Goal: Task Accomplishment & Management: Manage account settings

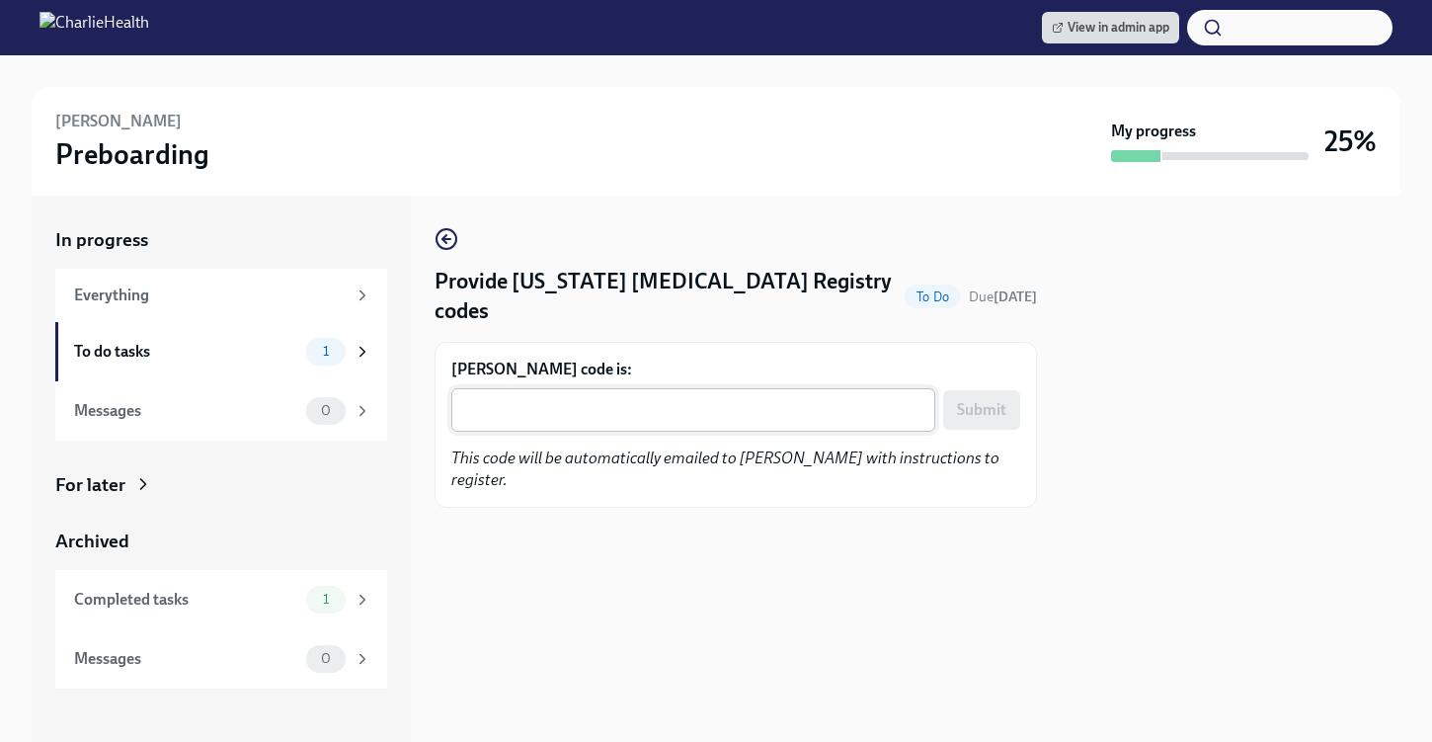
click at [553, 425] on div "x ​" at bounding box center [693, 409] width 484 height 43
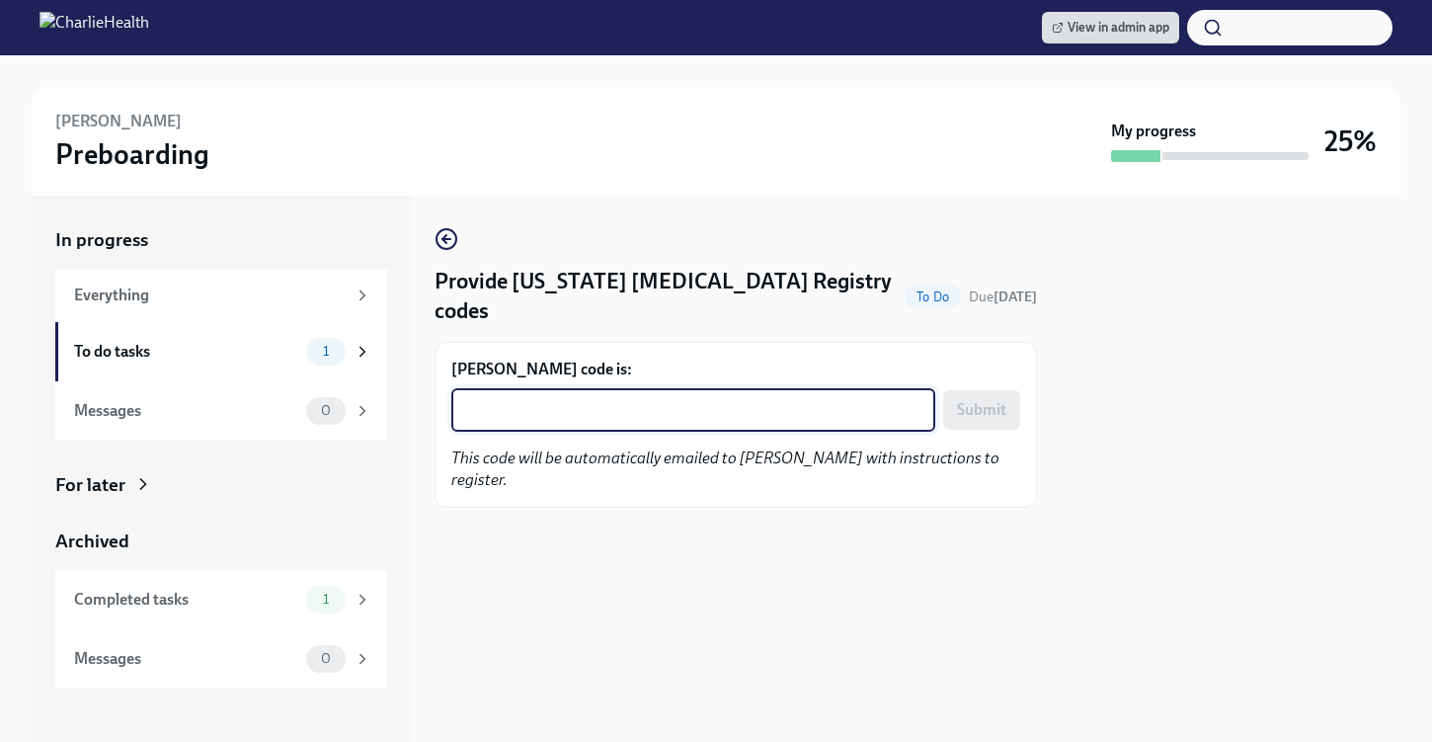
paste textarea "AGT8FTSJ8XZI"
type textarea "AGT8FTSJ8XZI"
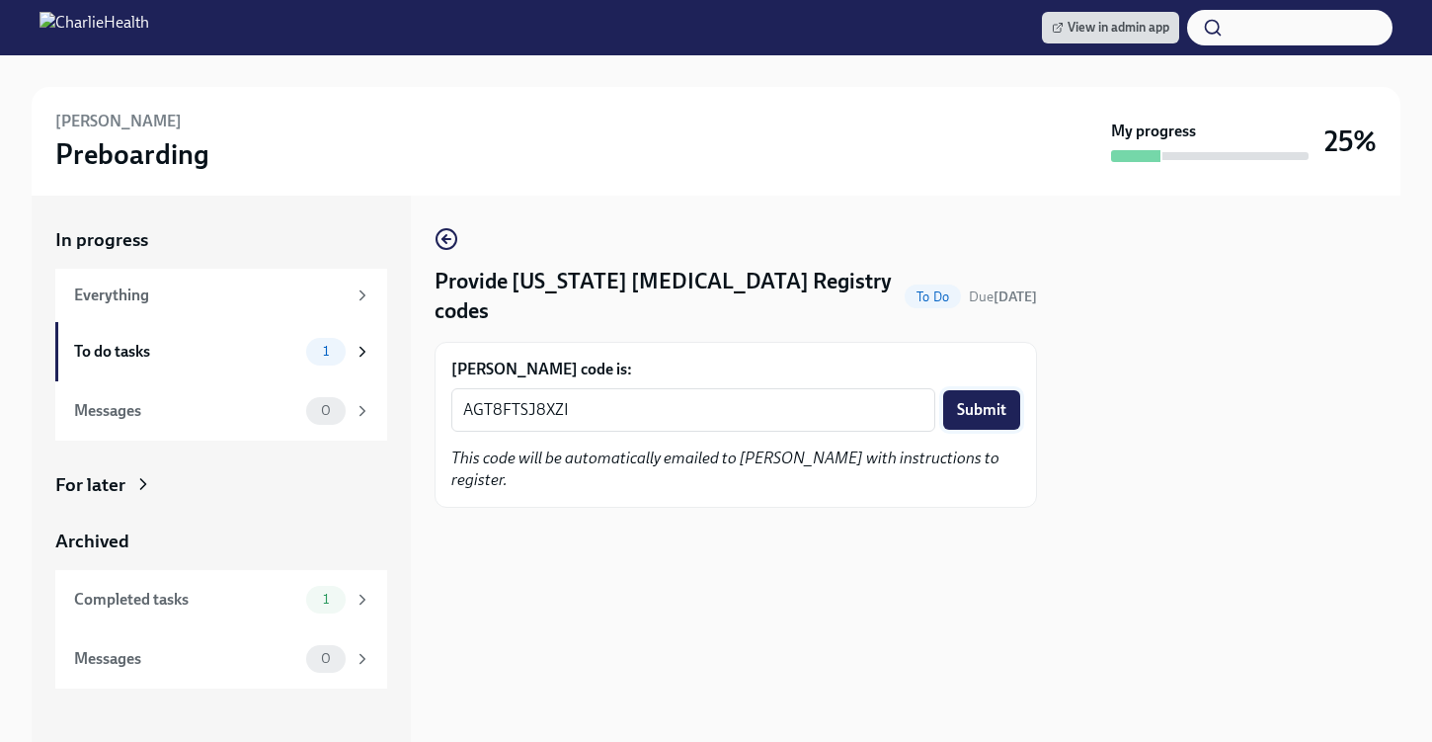
click at [979, 418] on span "Submit" at bounding box center [981, 410] width 49 height 20
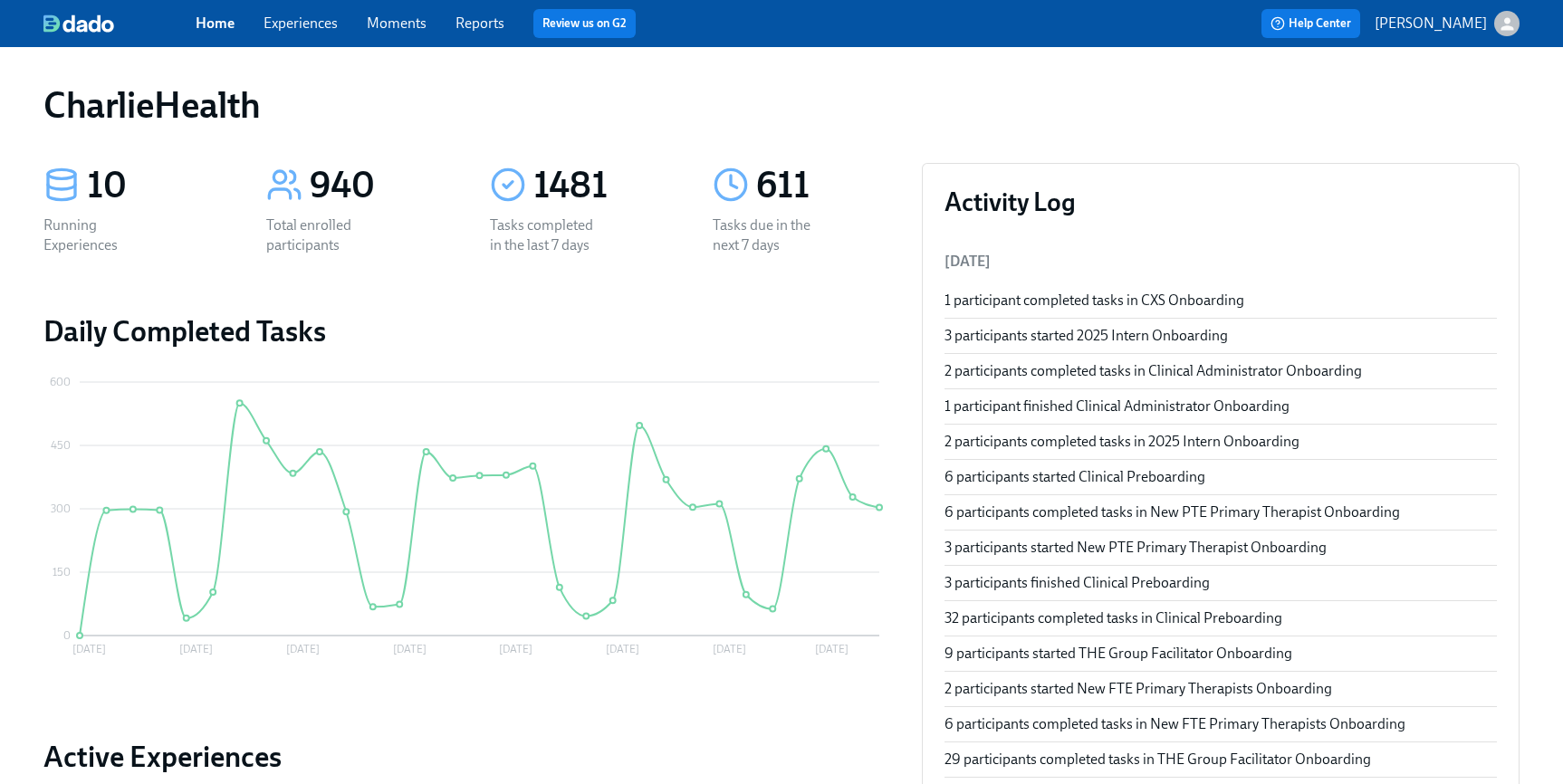
click at [322, 30] on link "Experiences" at bounding box center [300, 23] width 74 height 17
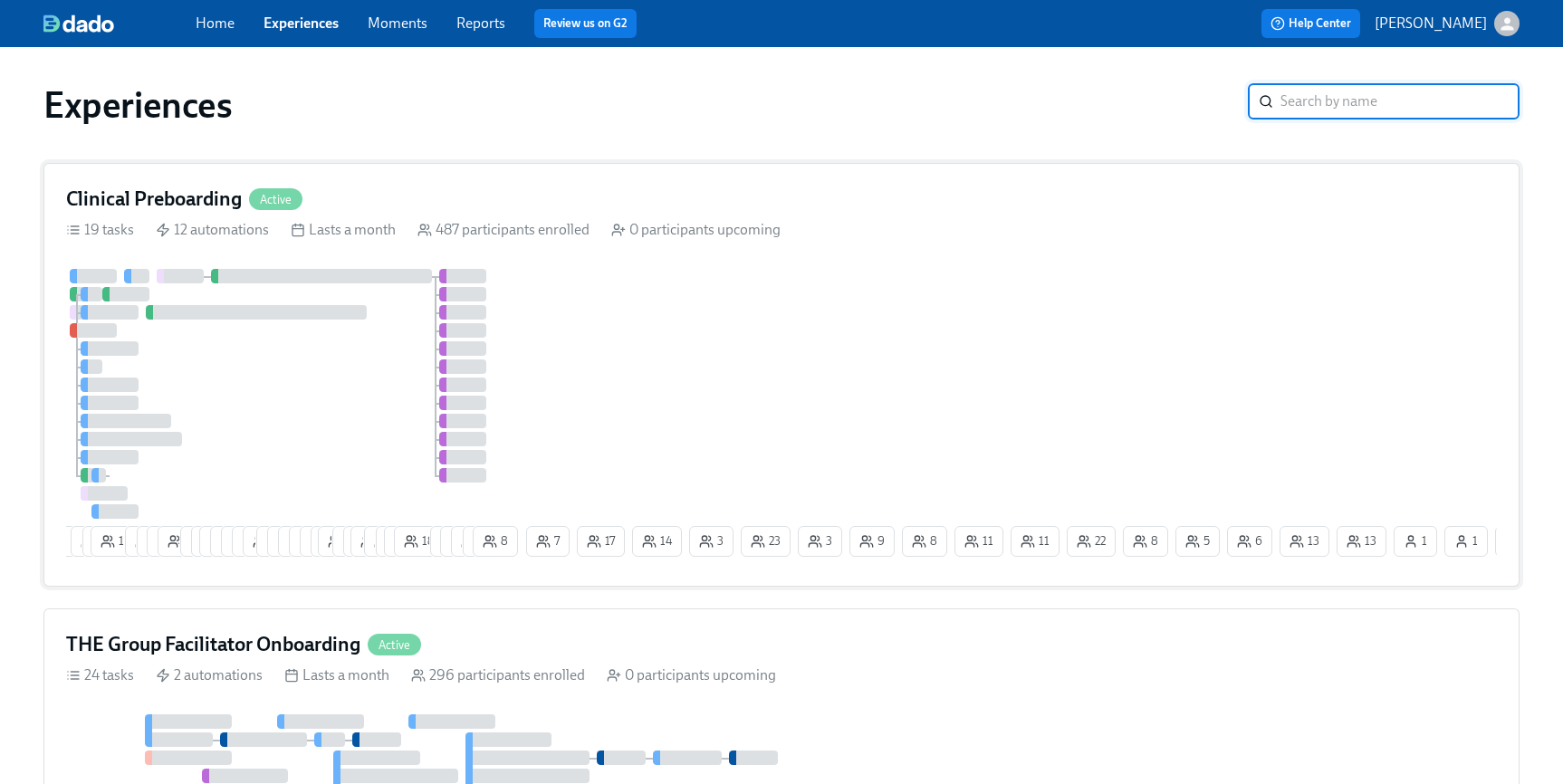
click at [1277, 339] on div "6 6 6 3 14 9 1 6 8 5 4 24 22 14 13 13 3 3 5 7 3 7 26 4 2 19 6 7 11 18 7 8 9 4 8…" at bounding box center [782, 416] width 1431 height 295
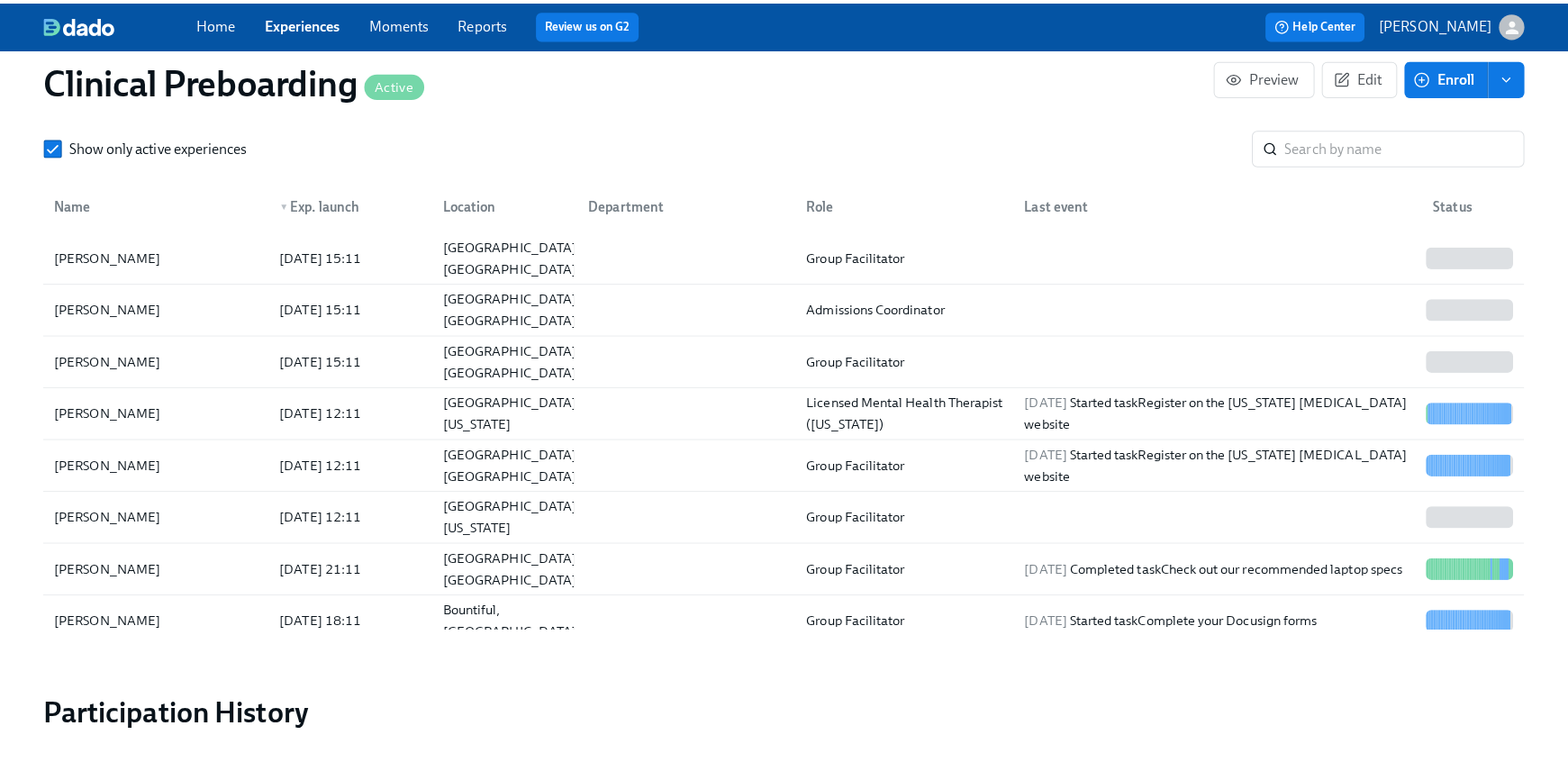
scroll to position [2046, 0]
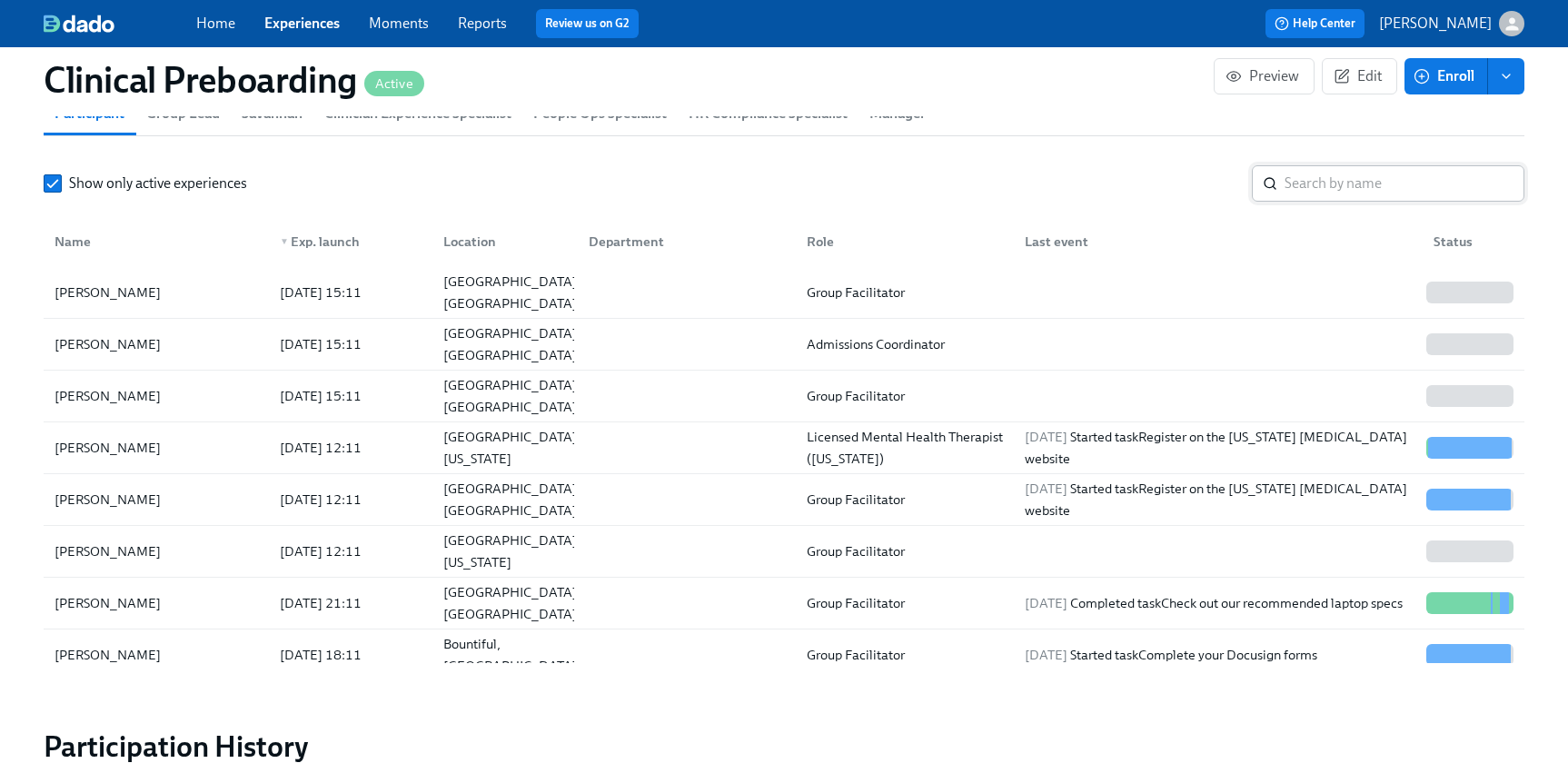
click at [1359, 173] on input "search" at bounding box center [1404, 183] width 240 height 36
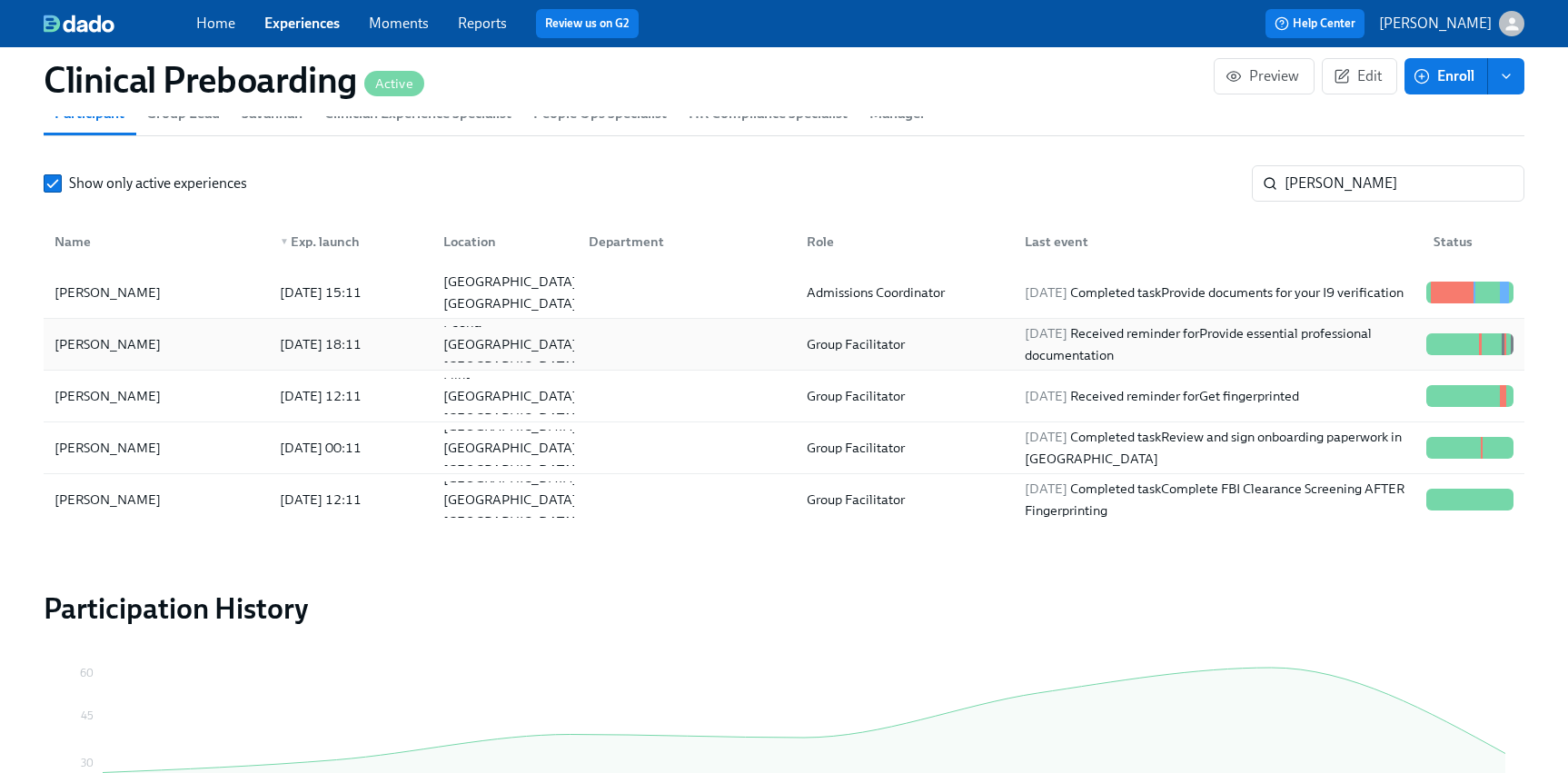
click at [225, 333] on div "Alexis Kaczmarowski" at bounding box center [156, 343] width 218 height 36
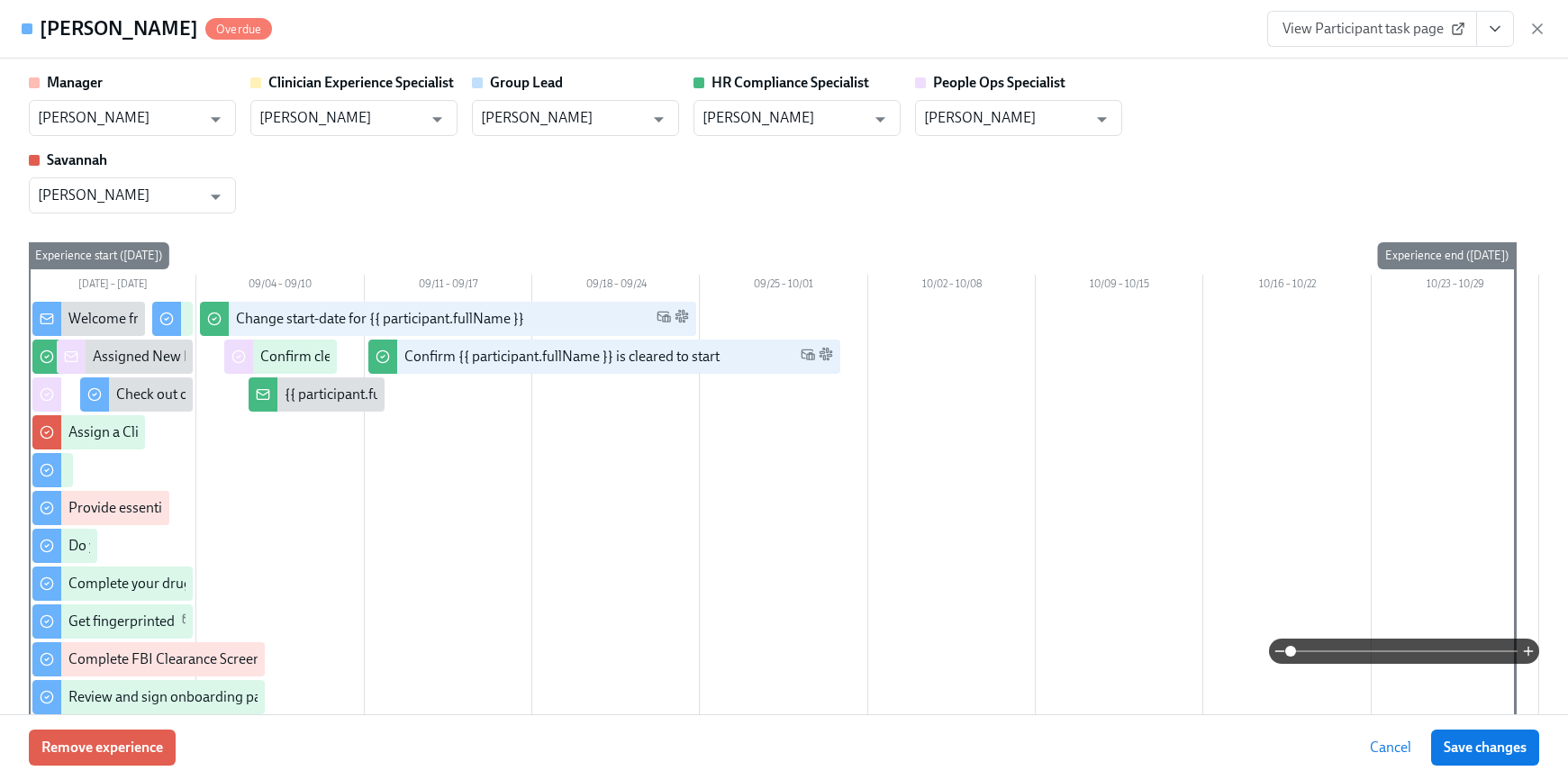
click at [1501, 34] on icon "View task page" at bounding box center [1495, 29] width 18 height 18
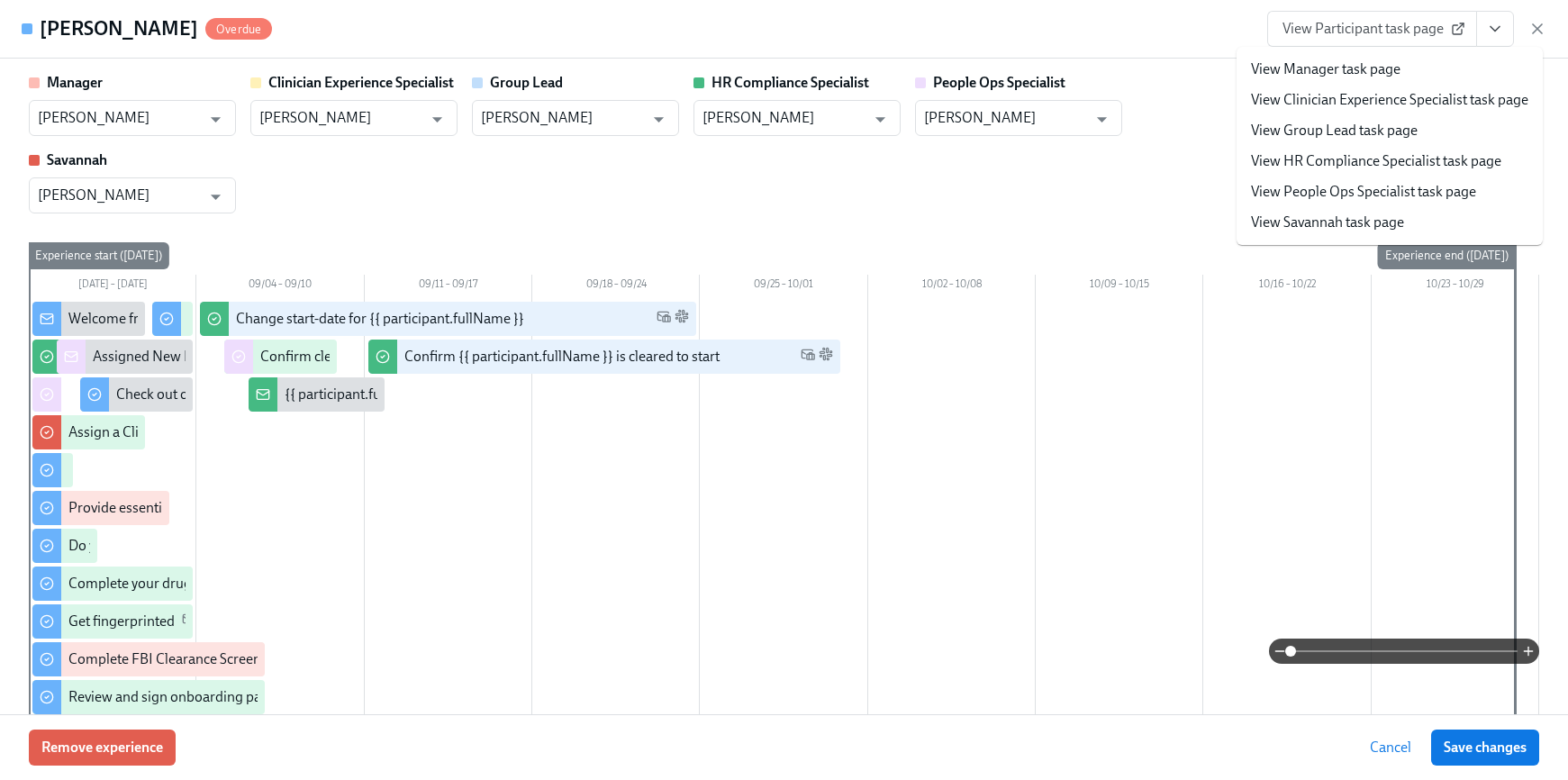
click at [1446, 161] on link "View HR Compliance Specialist task page" at bounding box center [1376, 161] width 250 height 20
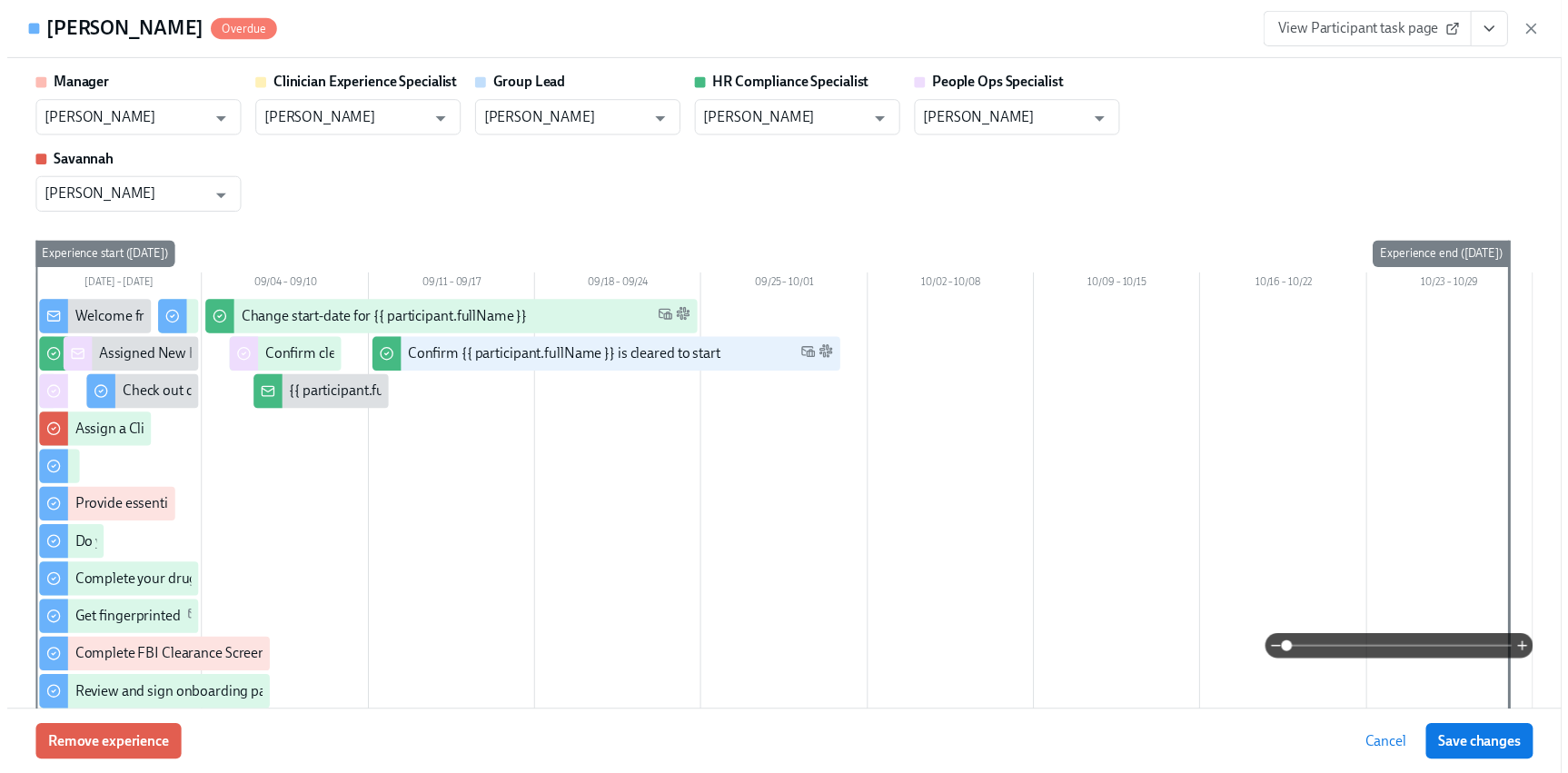
scroll to position [0, 21186]
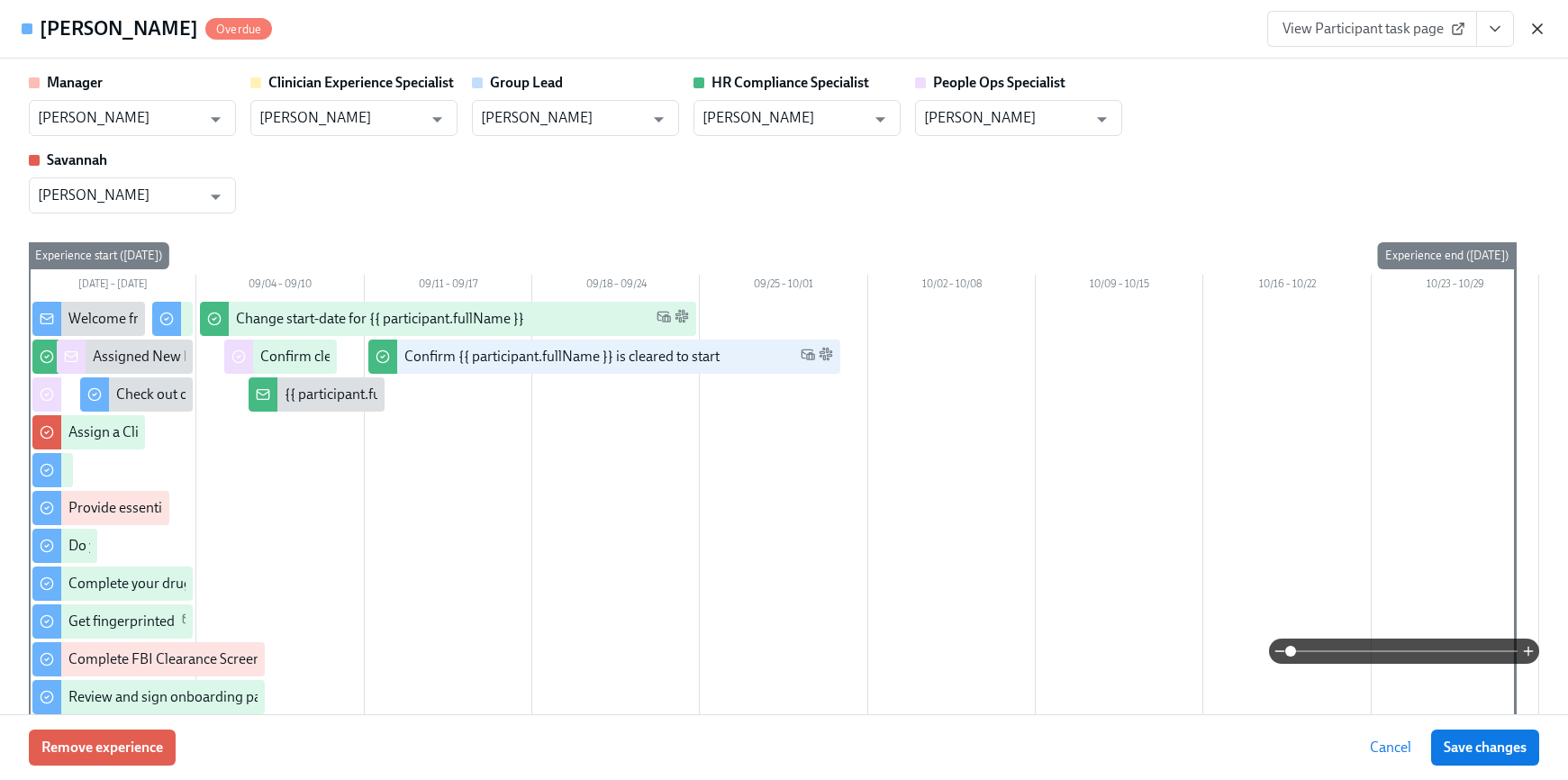
click at [1544, 33] on icon "button" at bounding box center [1538, 29] width 18 height 18
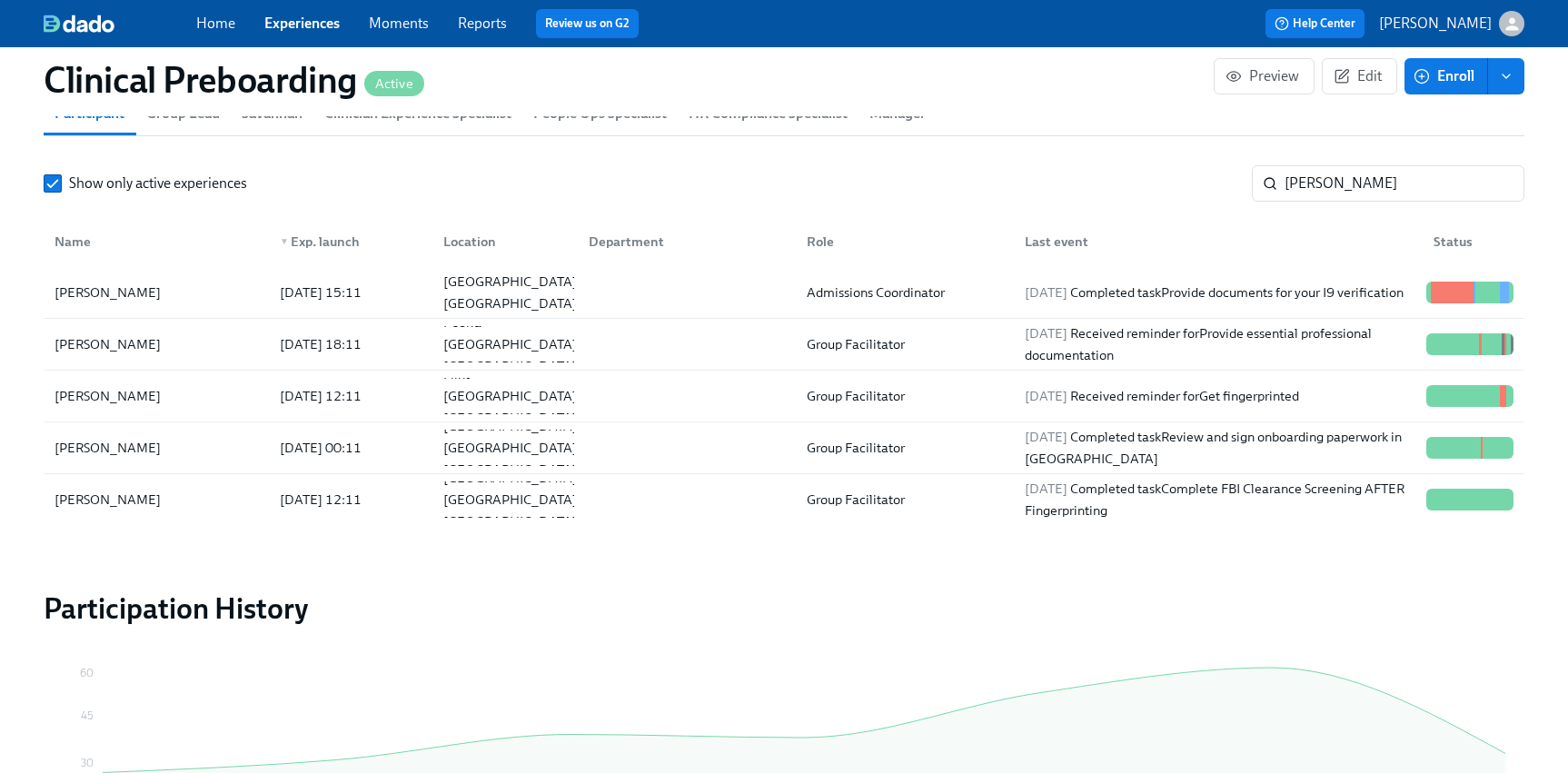
scroll to position [0, 21173]
click at [1305, 192] on input "alexis" at bounding box center [1404, 183] width 240 height 36
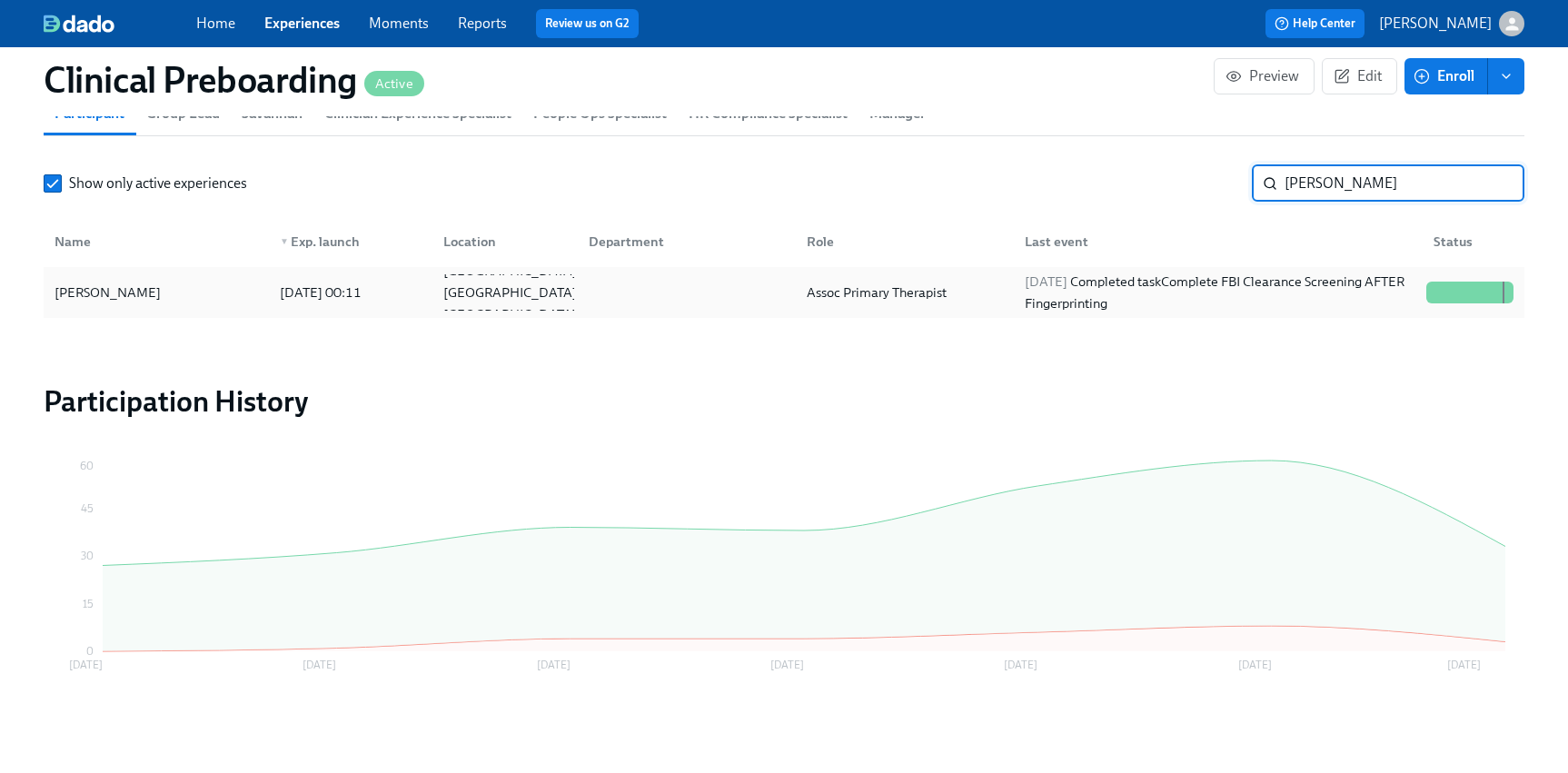
type input "shannon white"
click at [175, 300] on div "[PERSON_NAME]" at bounding box center [156, 292] width 218 height 36
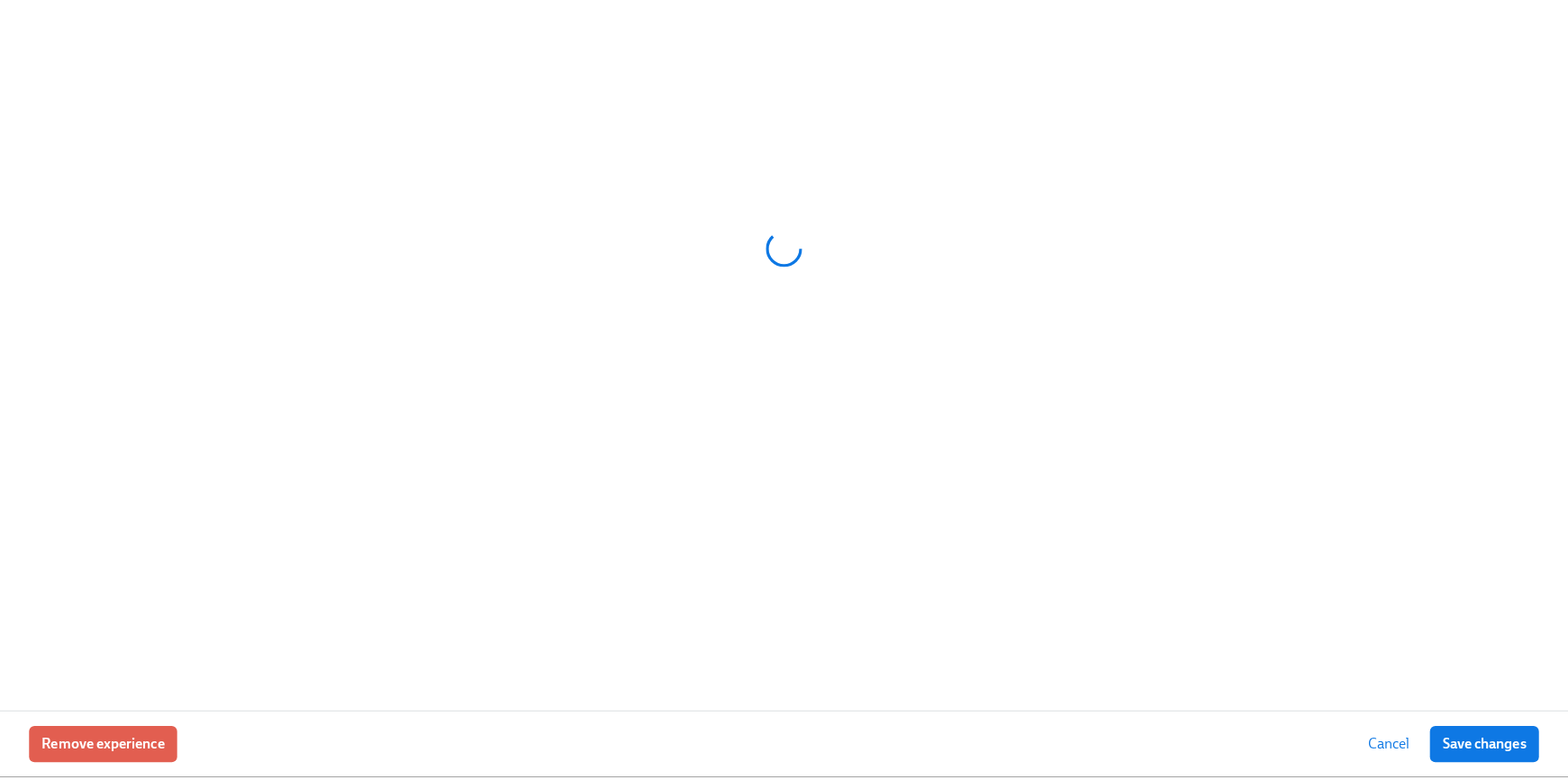
scroll to position [2044, 0]
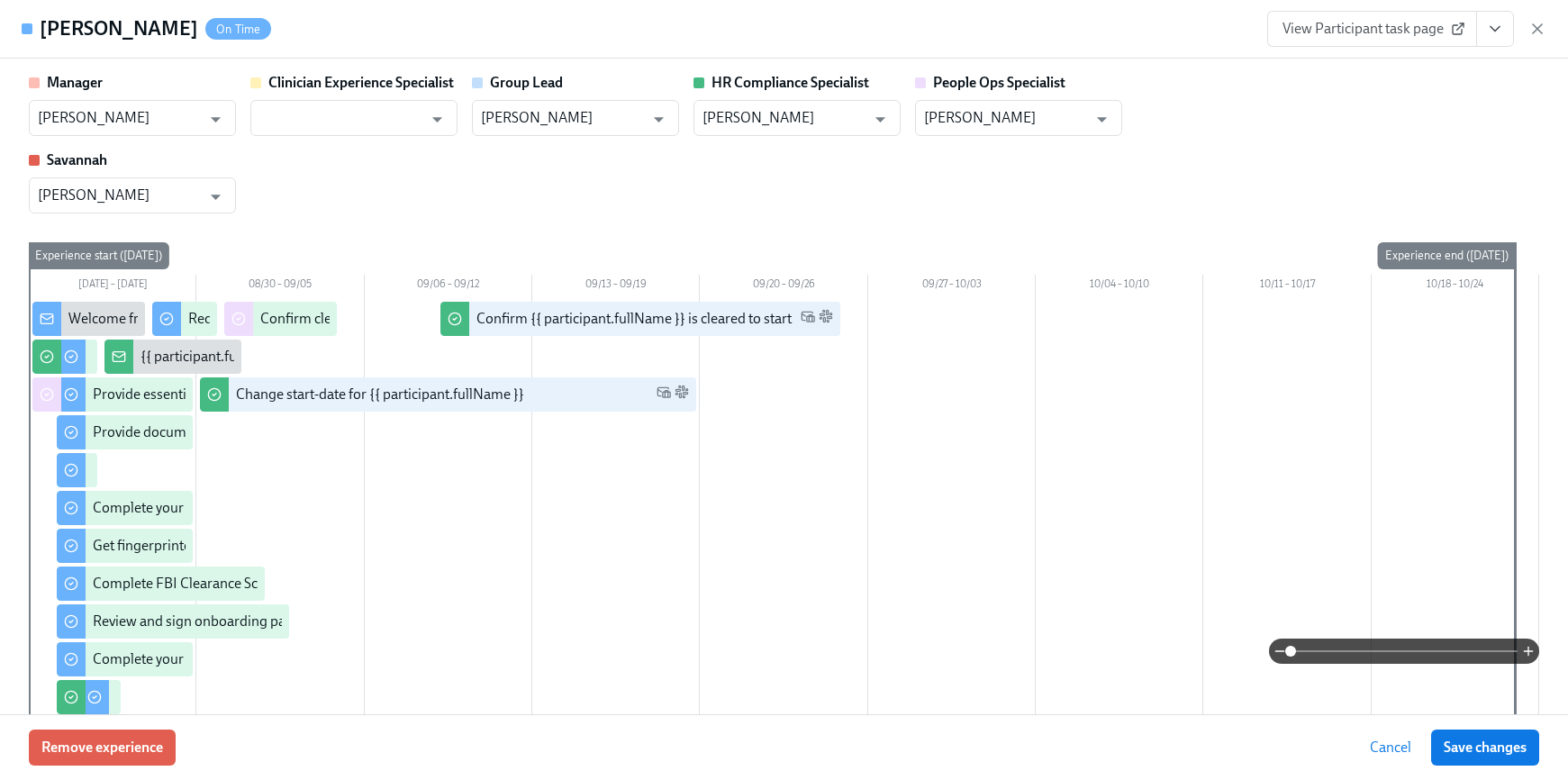
click at [1506, 35] on button "View task page" at bounding box center [1494, 28] width 37 height 36
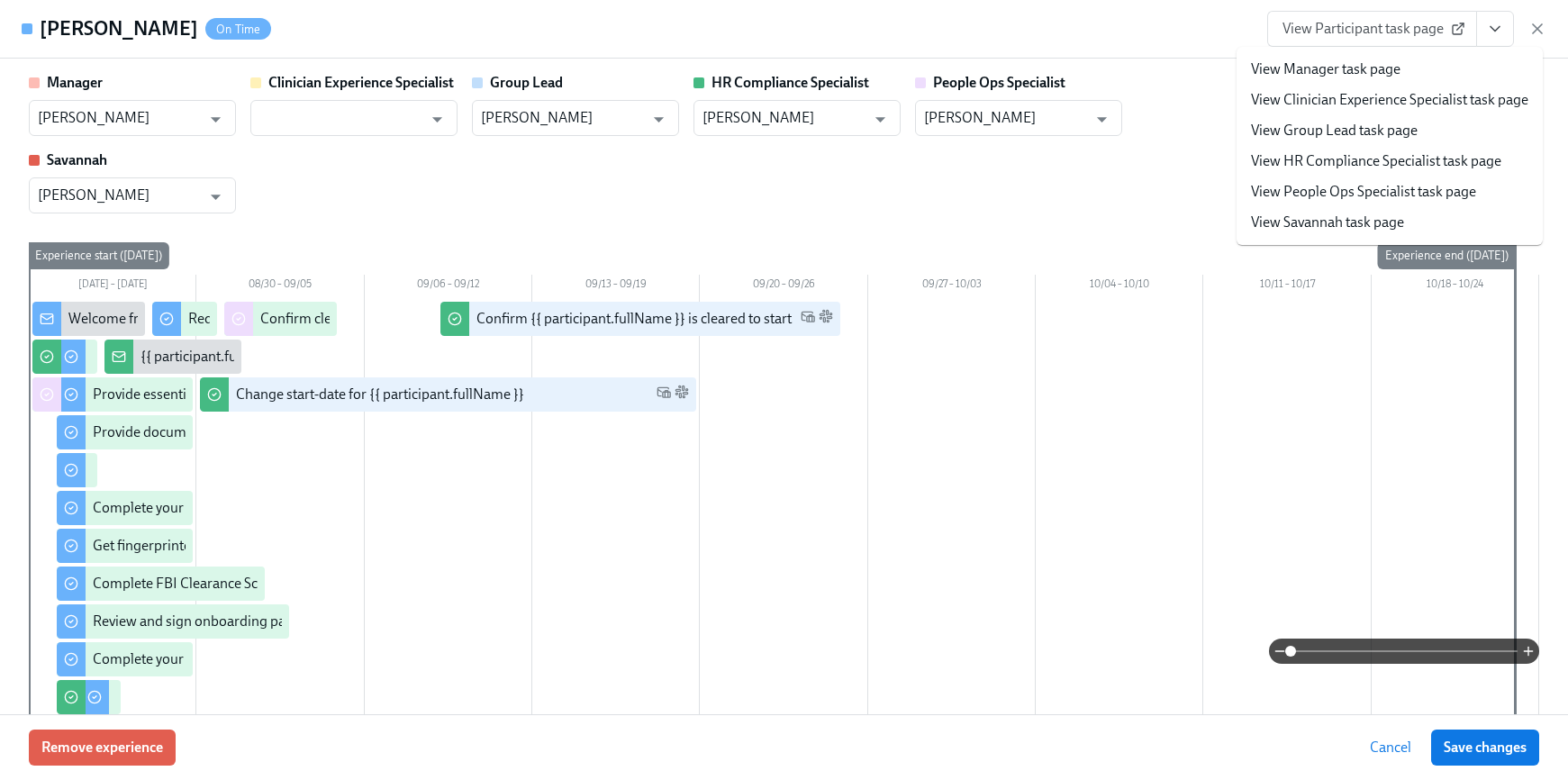
click at [1379, 160] on link "View HR Compliance Specialist task page" at bounding box center [1376, 161] width 250 height 20
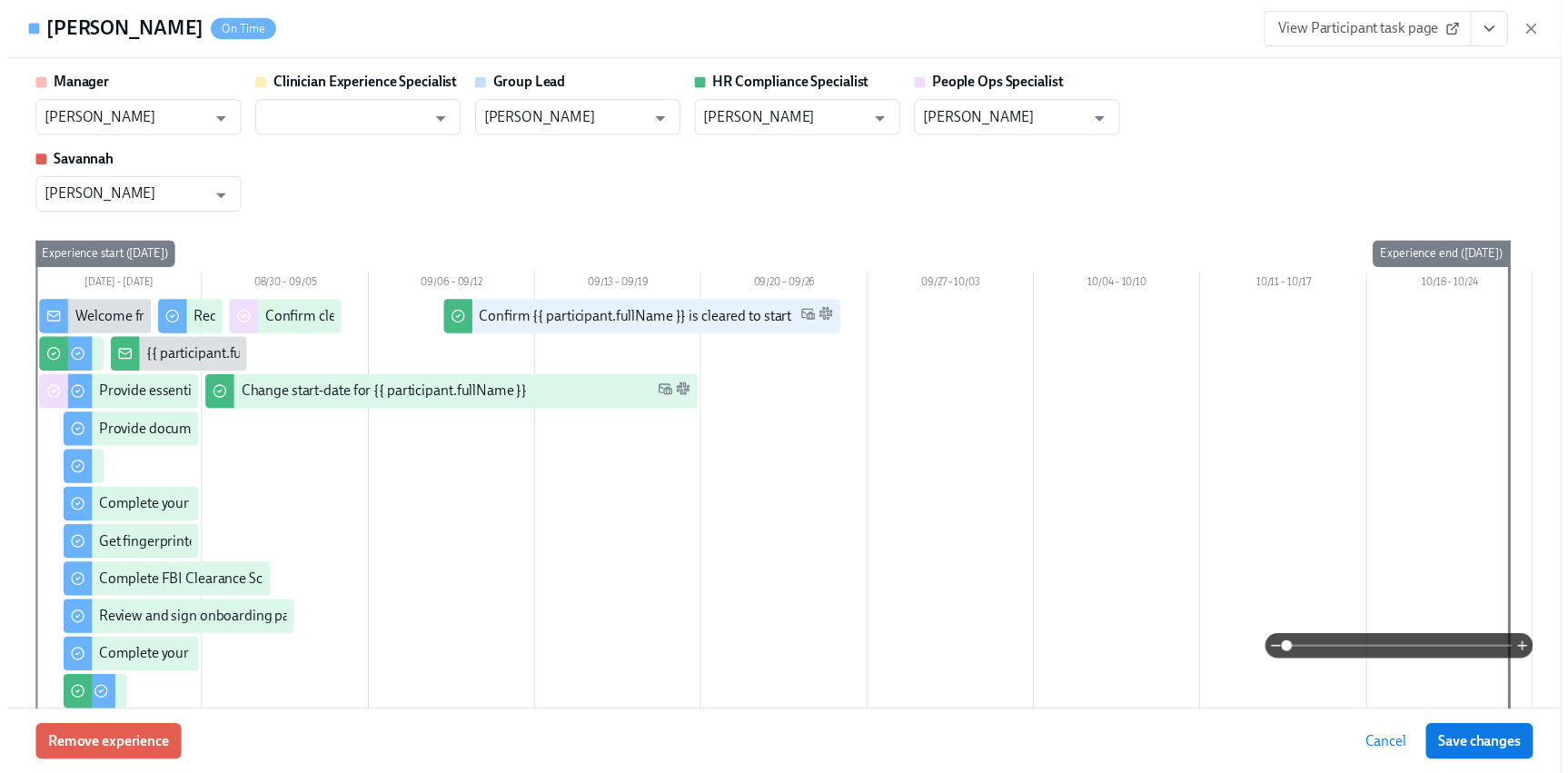
scroll to position [2012, 0]
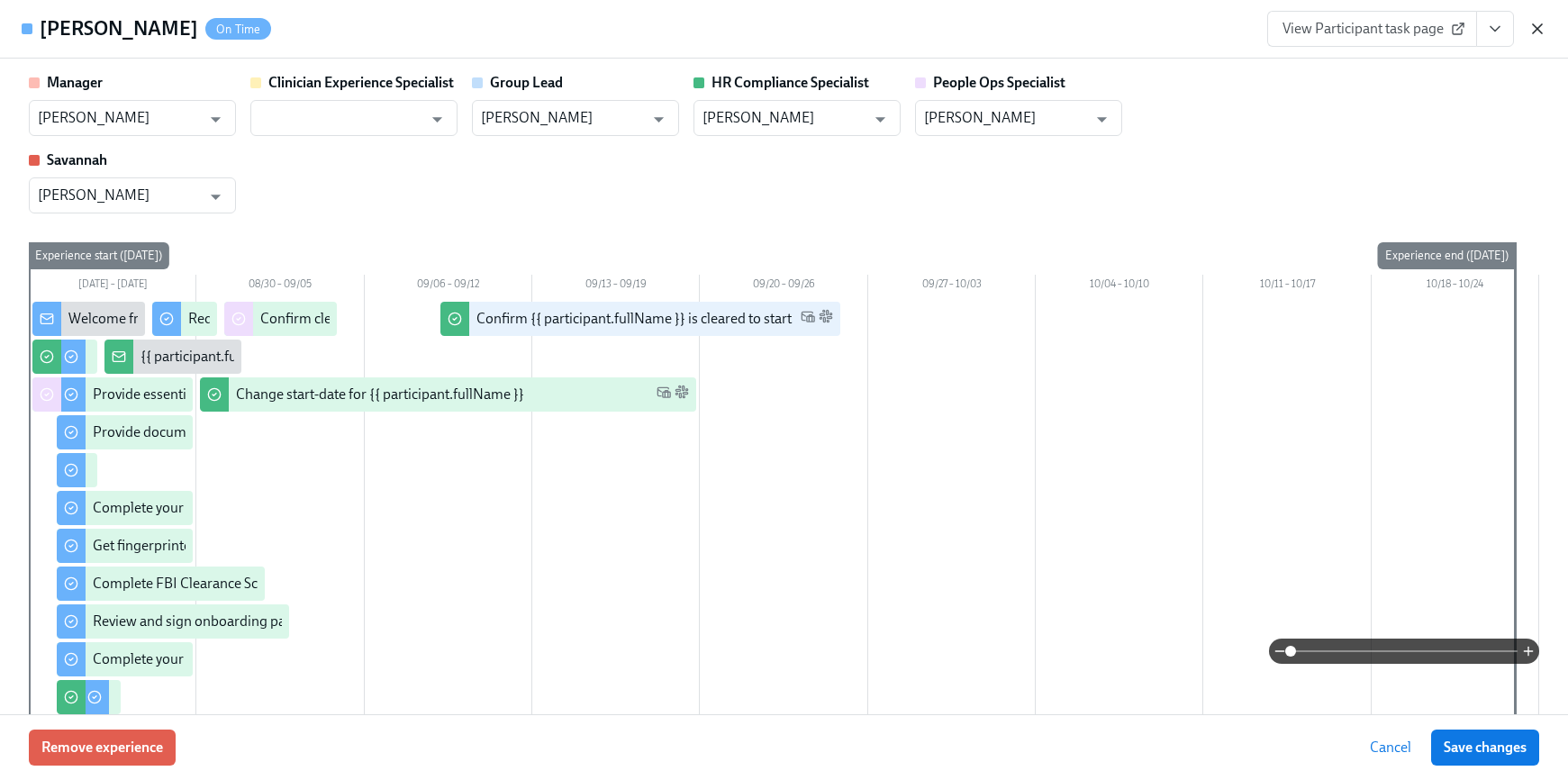
click at [1533, 28] on icon "button" at bounding box center [1538, 29] width 18 height 18
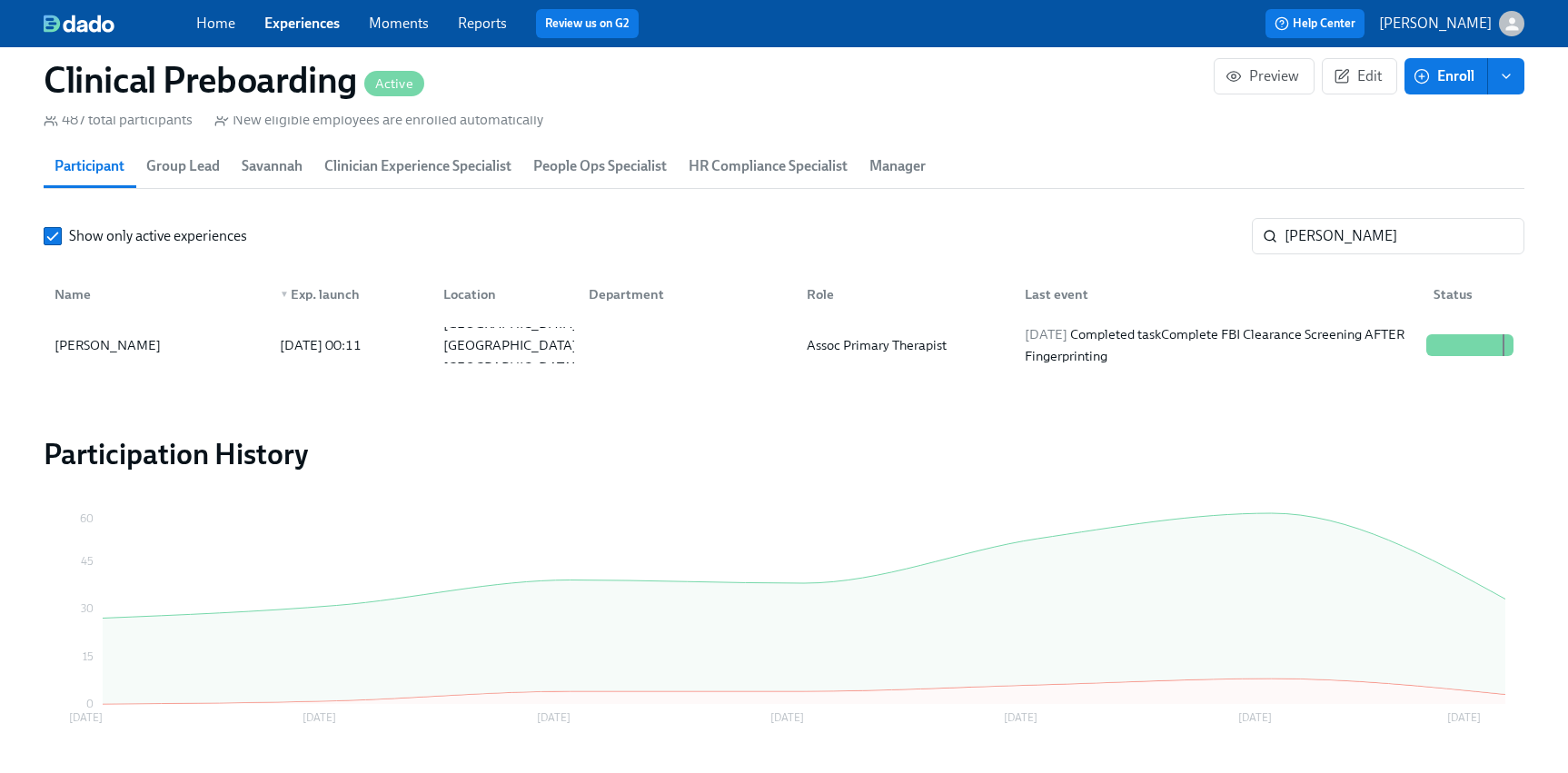
scroll to position [0, 21173]
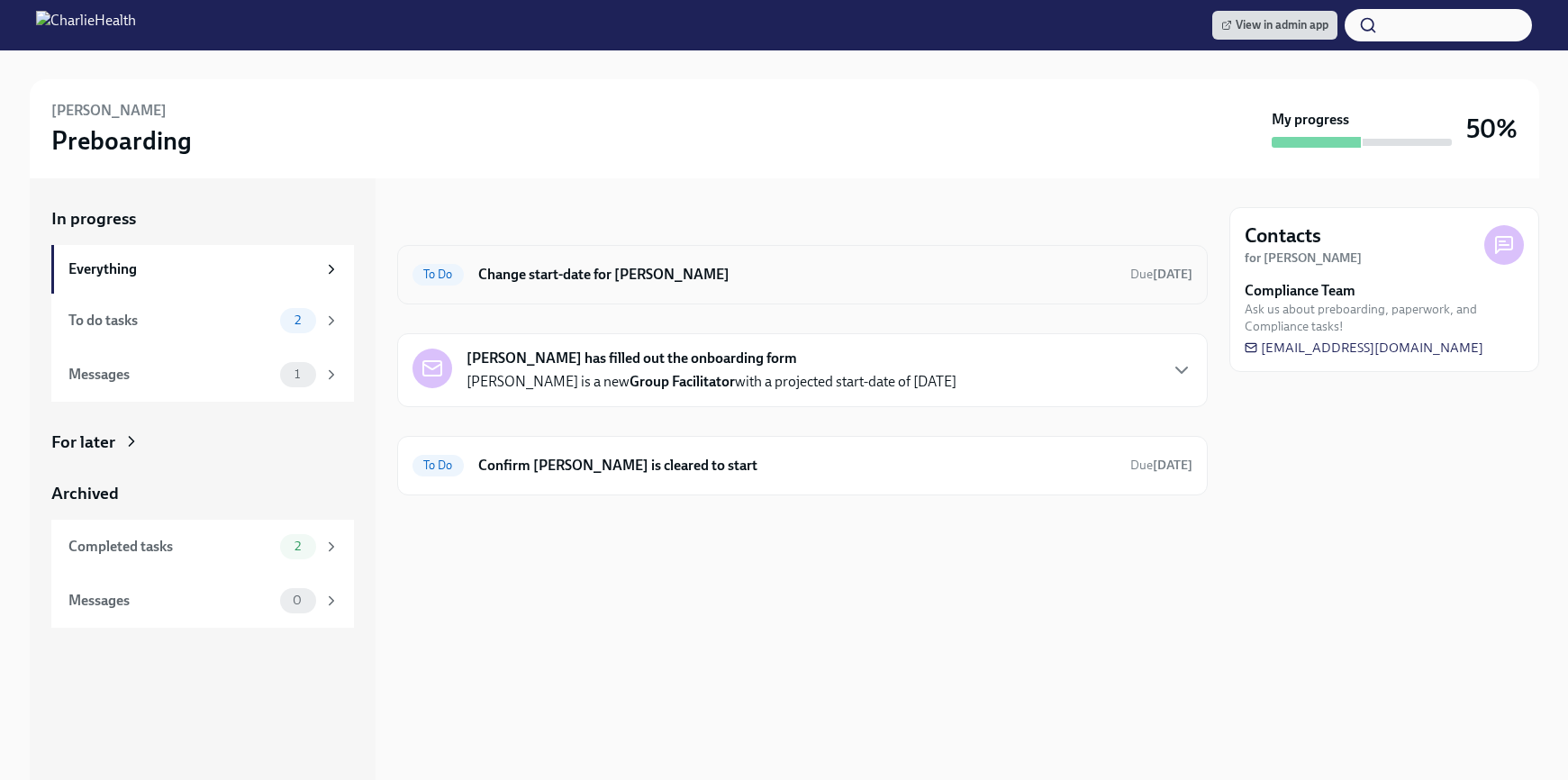
click at [782, 275] on h6 "Change start-date for Alexis Kaczmarowski" at bounding box center [796, 275] width 638 height 20
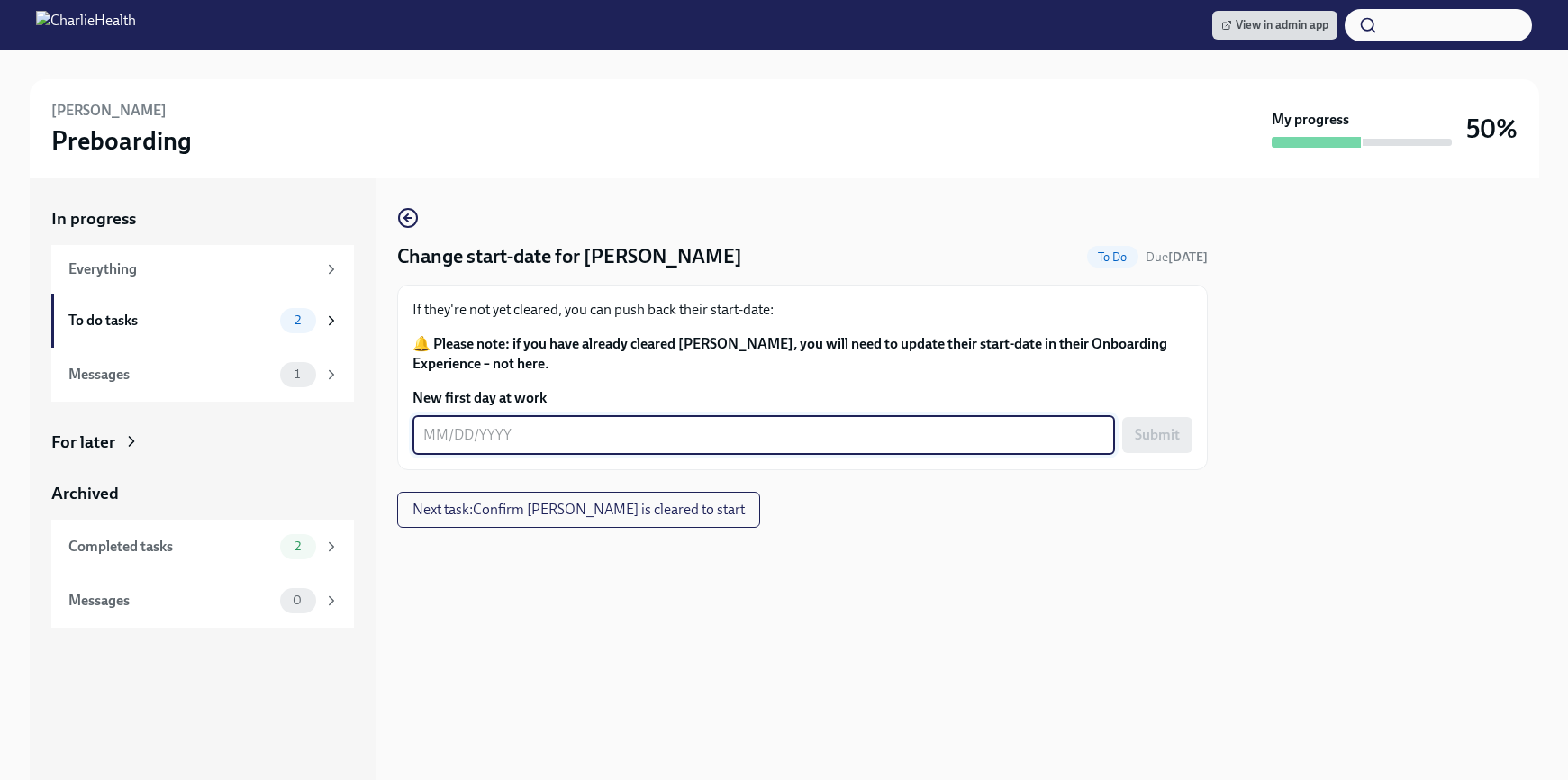
click at [594, 424] on textarea "New first day at work" at bounding box center [763, 435] width 680 height 22
type textarea "[DATE]"
click at [1147, 439] on span "Submit" at bounding box center [1157, 435] width 45 height 18
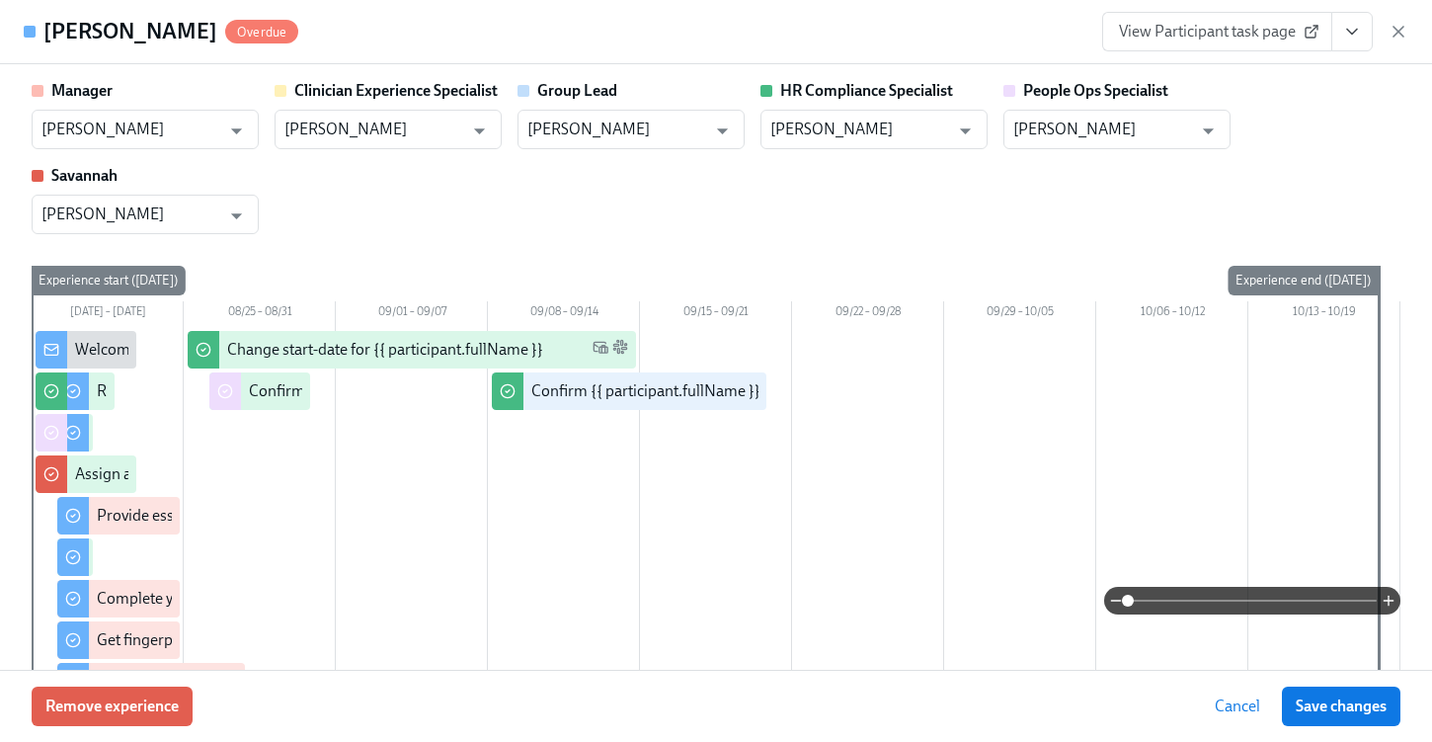
scroll to position [3219, 0]
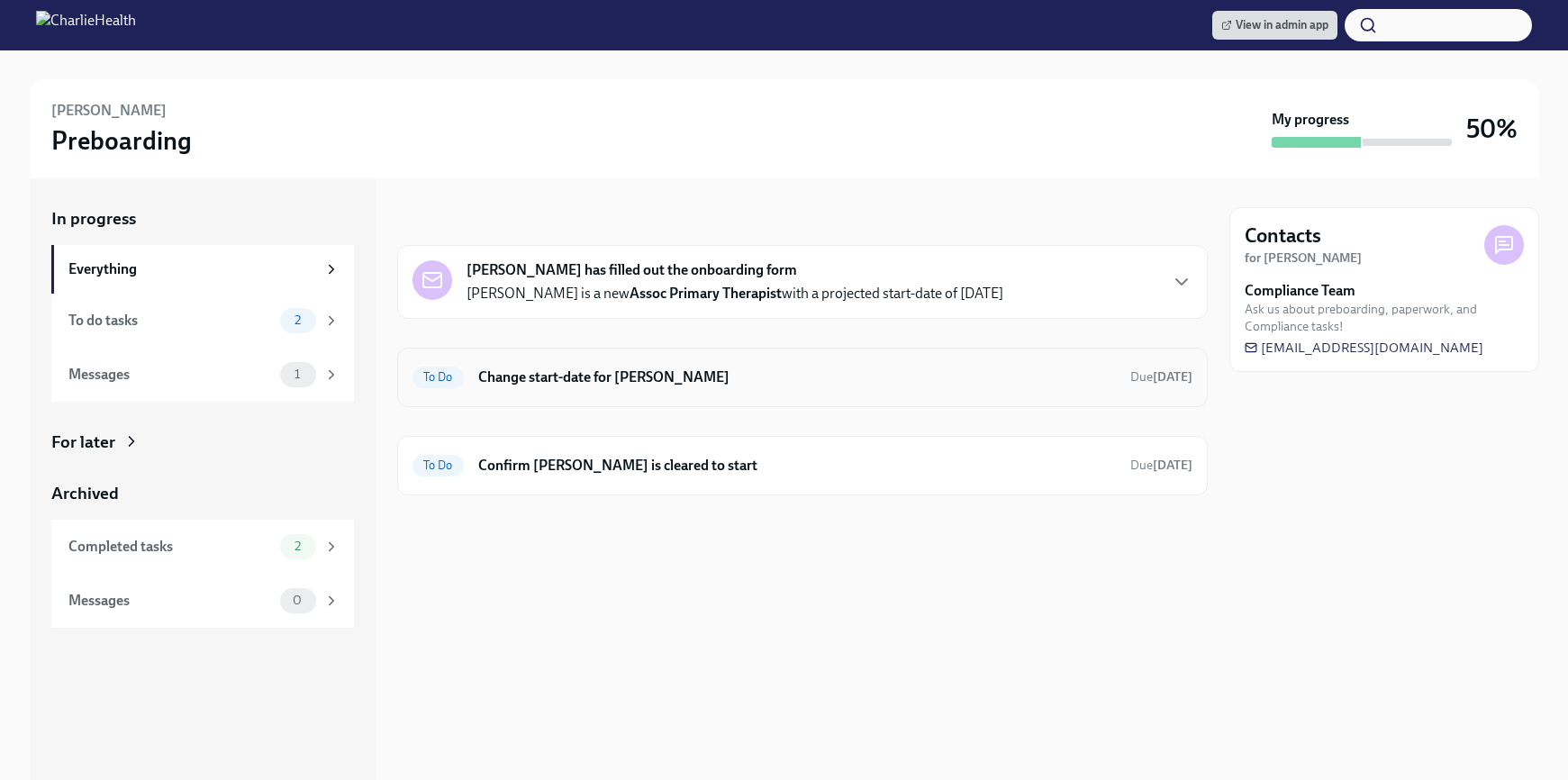
click at [597, 385] on h6 "Change start-date for [PERSON_NAME]" at bounding box center [796, 378] width 638 height 20
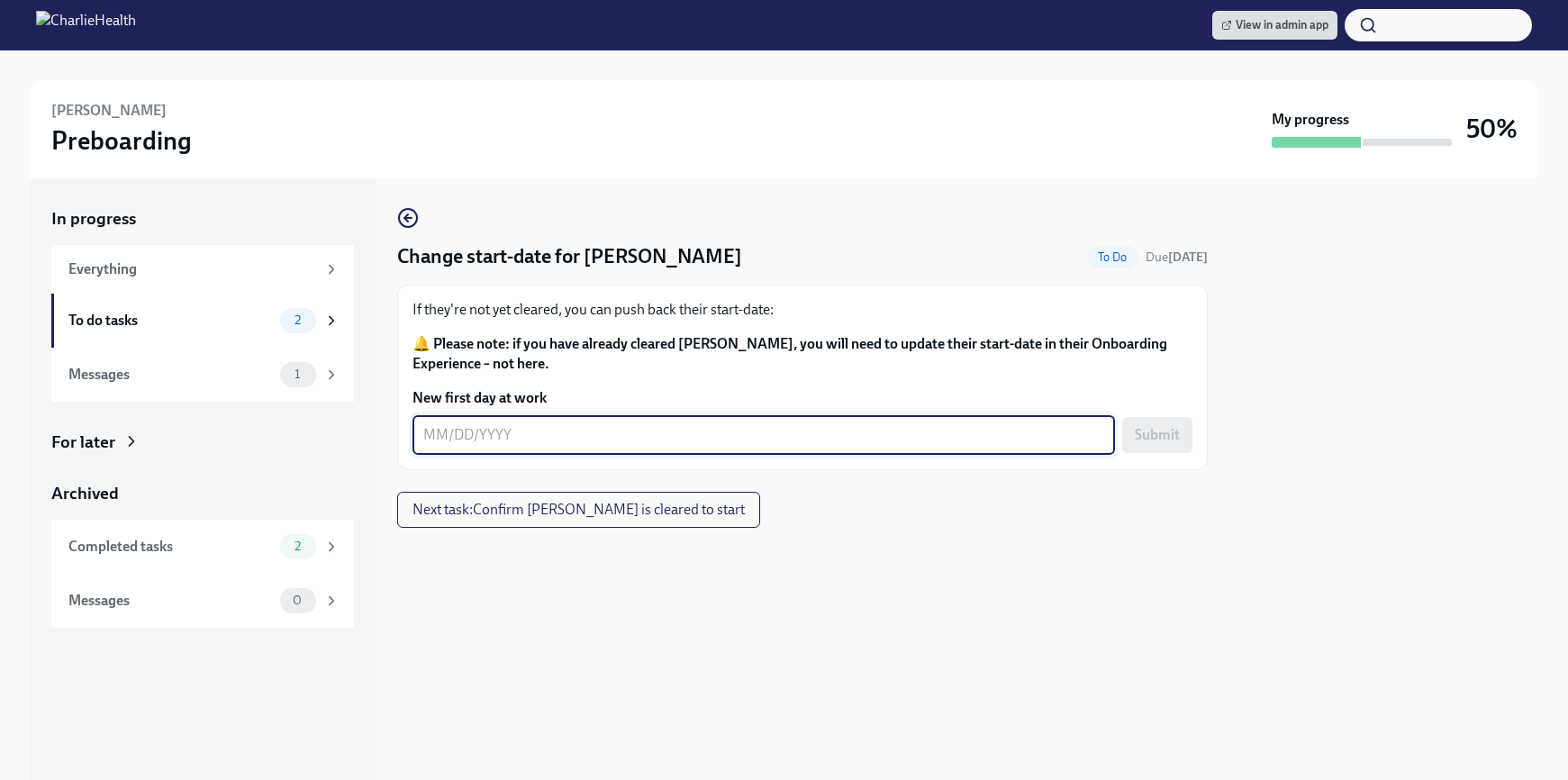
click at [569, 442] on textarea "New first day at work" at bounding box center [763, 435] width 680 height 22
type textarea "[DATE]"
click at [1136, 442] on span "Submit" at bounding box center [1157, 435] width 45 height 18
